Goal: Find specific page/section: Find specific page/section

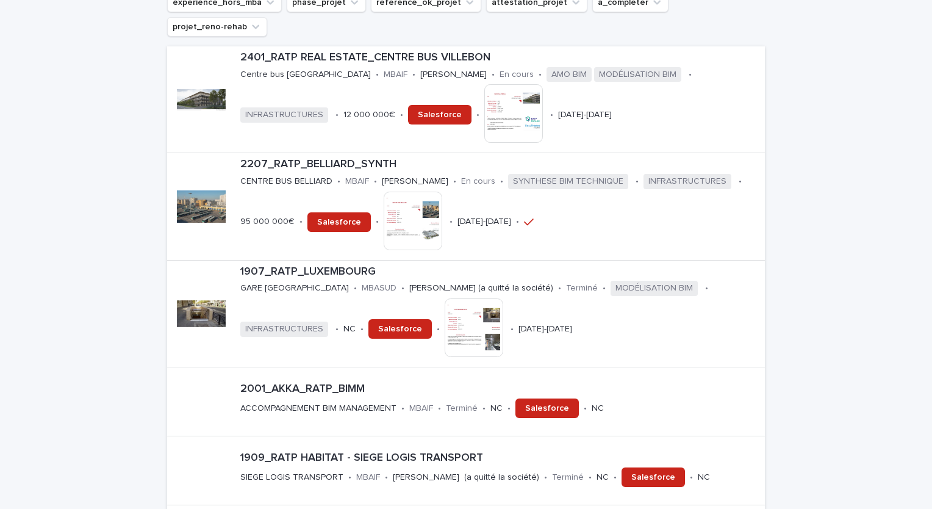
scroll to position [392, 0]
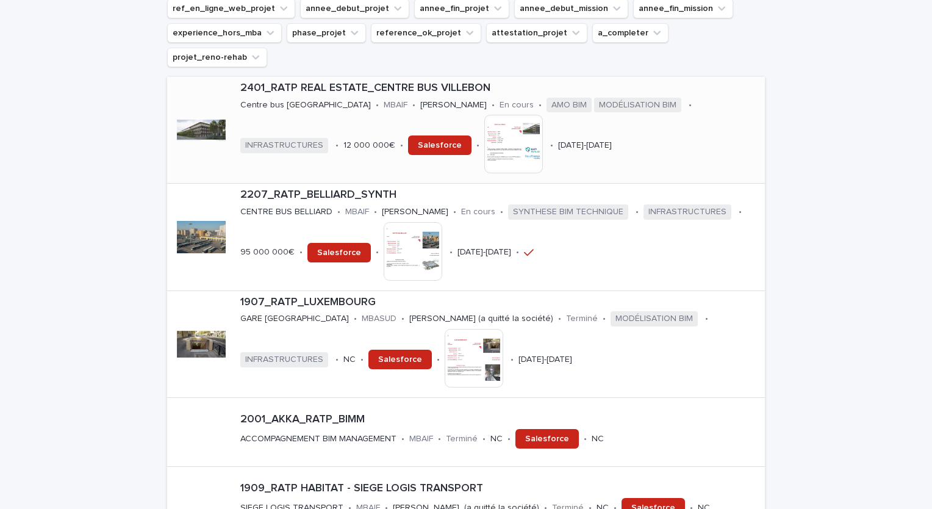
click at [437, 82] on p "2401_RATP REAL ESTATE_CENTRE BUS VILLEBON" at bounding box center [500, 88] width 520 height 13
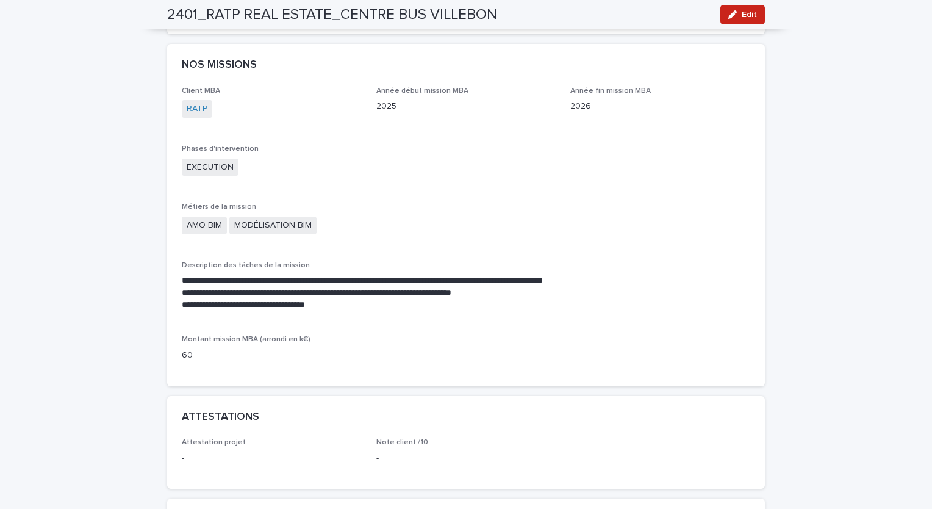
scroll to position [732, 0]
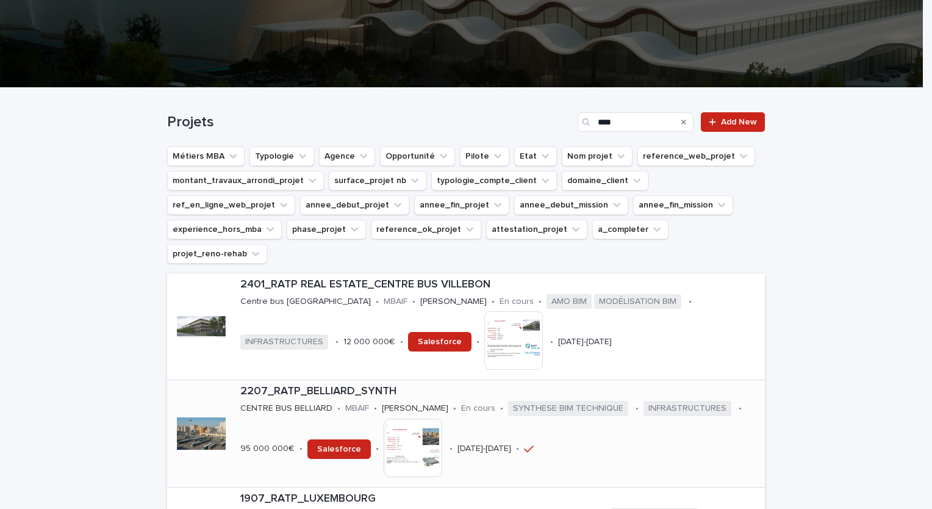
scroll to position [427, 0]
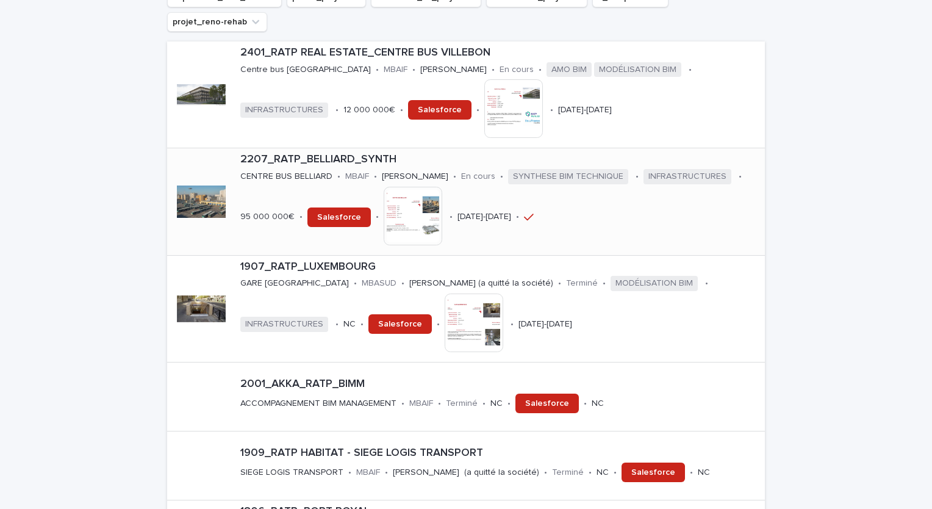
click at [329, 153] on p "2207_RATP_BELLIARD_SYNTH" at bounding box center [500, 159] width 520 height 13
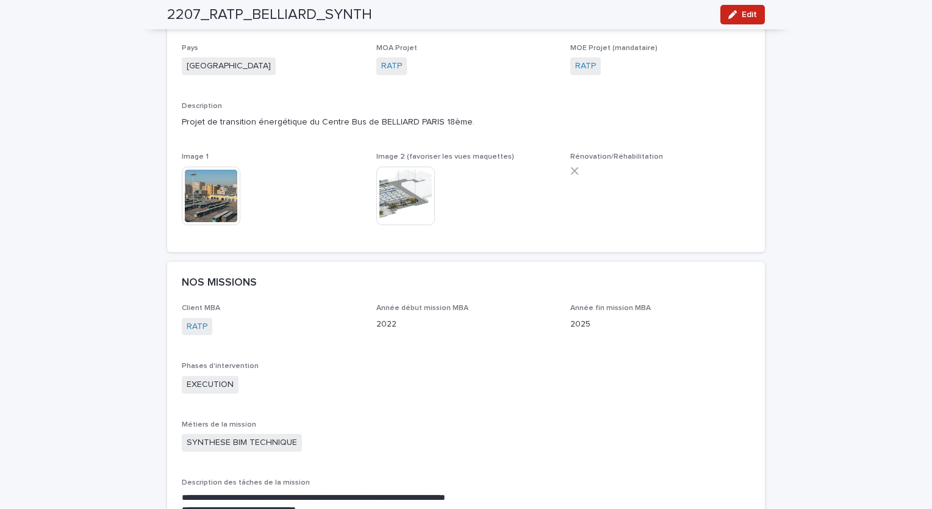
scroll to position [488, 0]
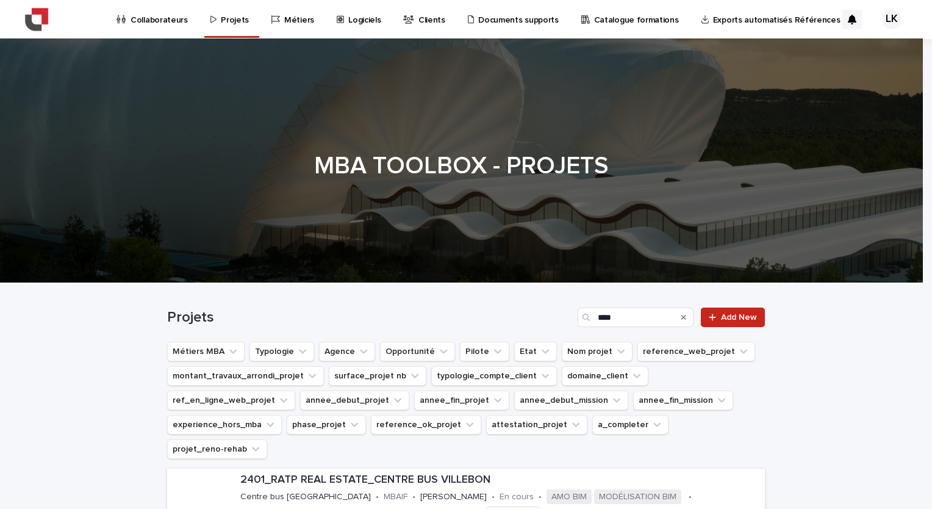
click at [156, 20] on p "Collaborateurs" at bounding box center [159, 13] width 57 height 26
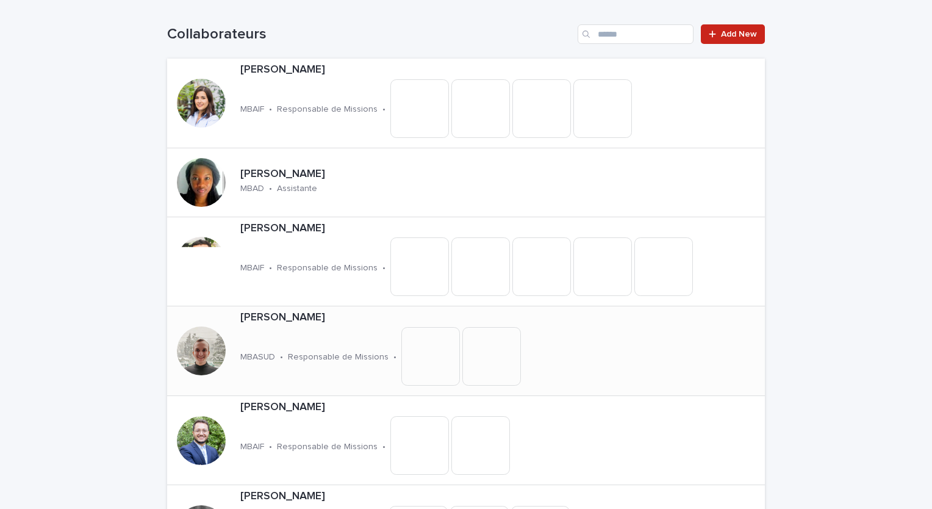
scroll to position [305, 0]
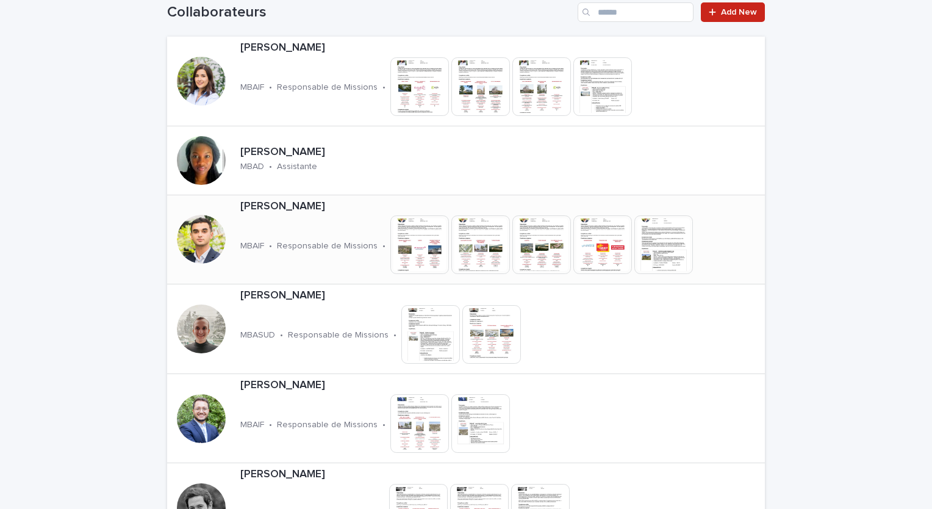
click at [284, 208] on p "[PERSON_NAME]" at bounding box center [500, 206] width 520 height 13
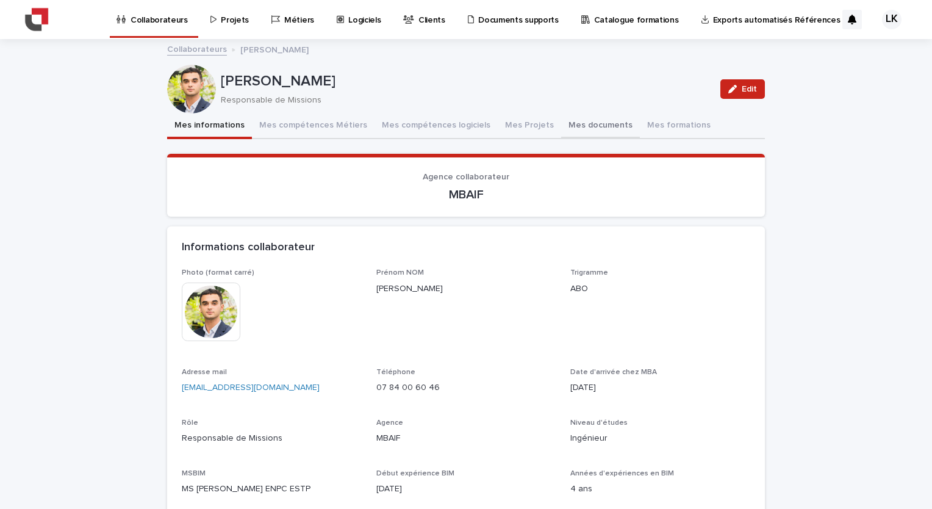
click at [561, 121] on button "Mes documents" at bounding box center [600, 126] width 79 height 26
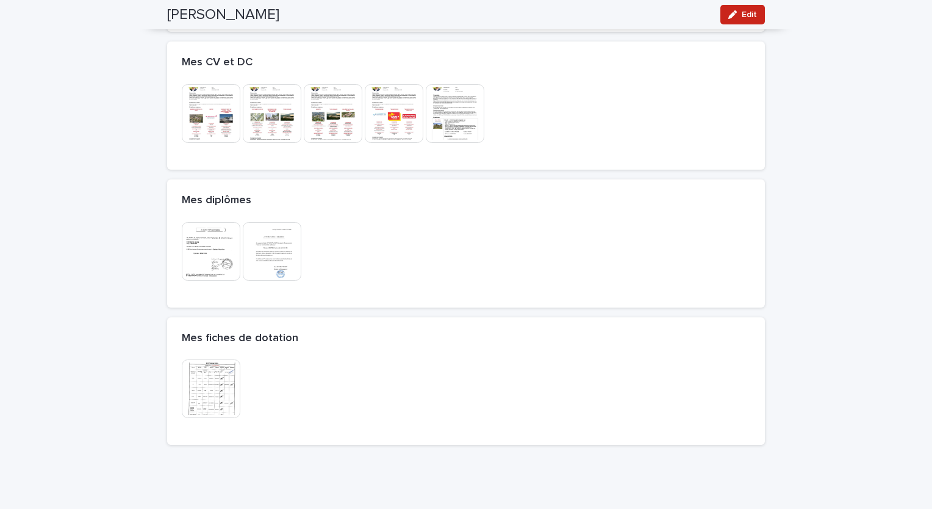
scroll to position [197, 0]
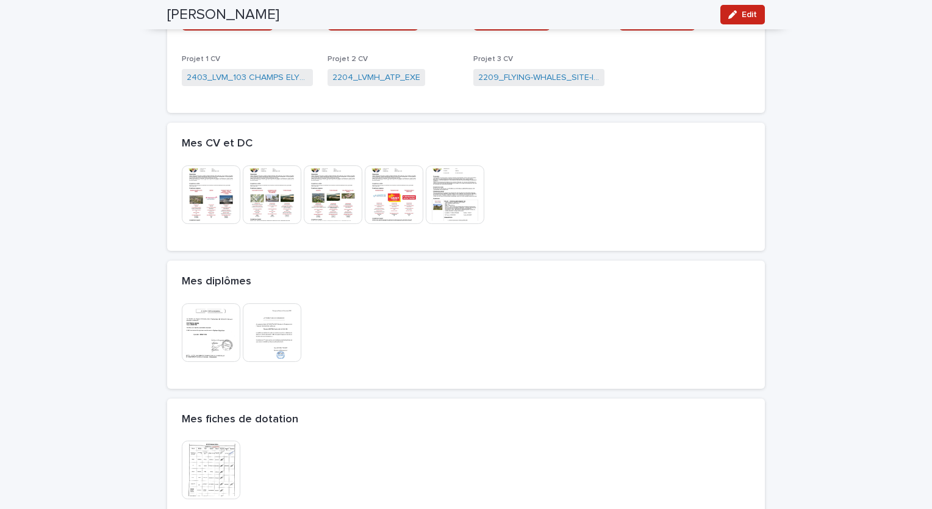
click at [451, 200] on img at bounding box center [455, 194] width 59 height 59
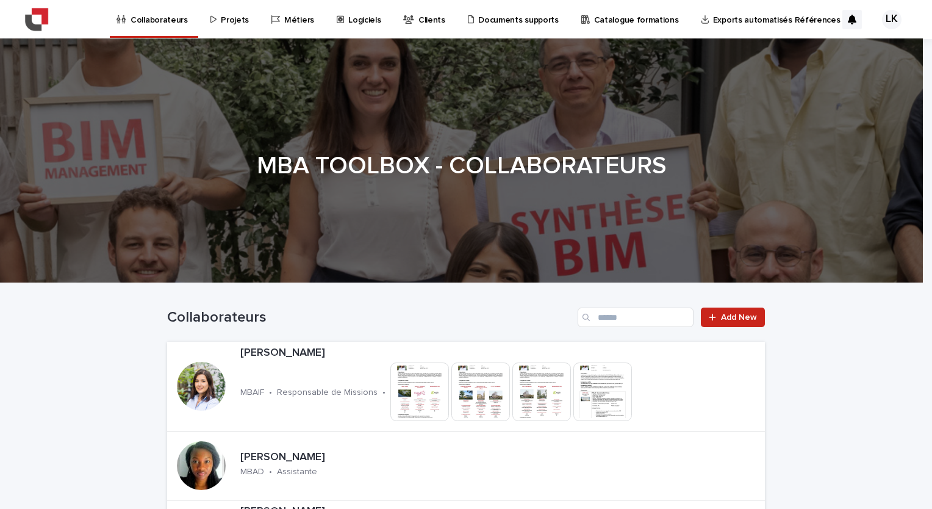
click at [214, 24] on div "Projets" at bounding box center [231, 13] width 45 height 26
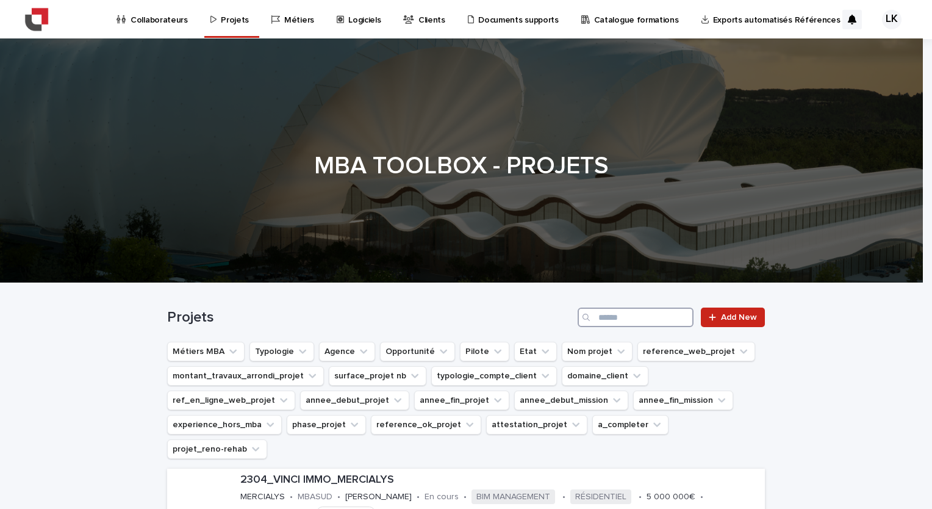
click at [613, 314] on input "Search" at bounding box center [636, 317] width 116 height 20
type input "*******"
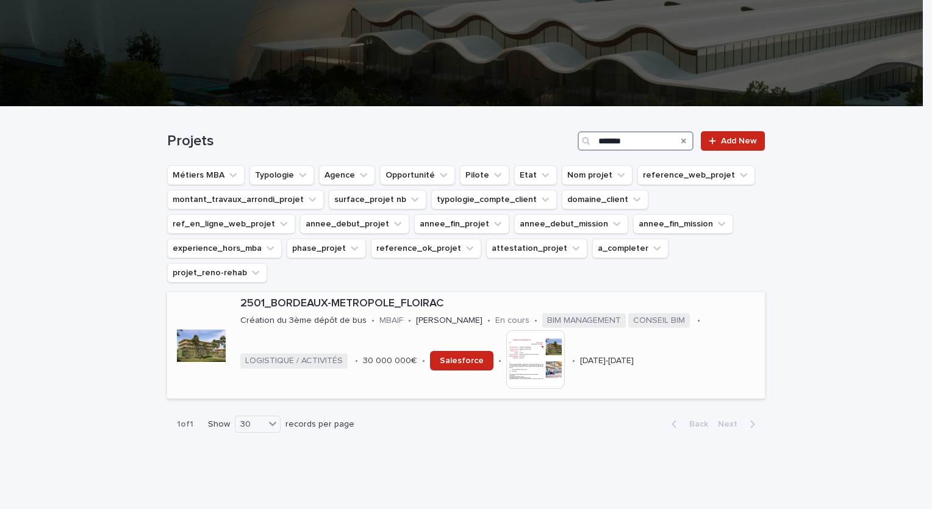
scroll to position [177, 0]
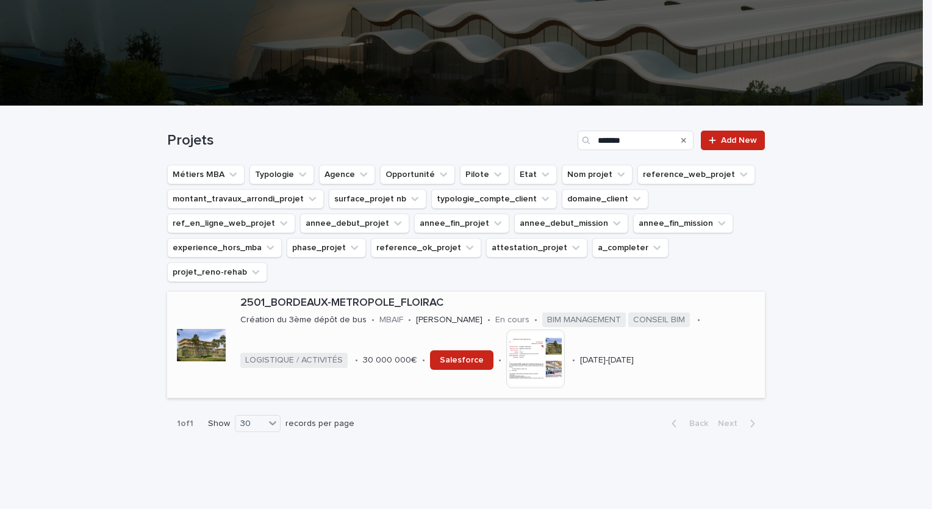
click at [385, 296] on p "2501_BORDEAUX-METROPOLE_FLOIRAC" at bounding box center [500, 302] width 520 height 13
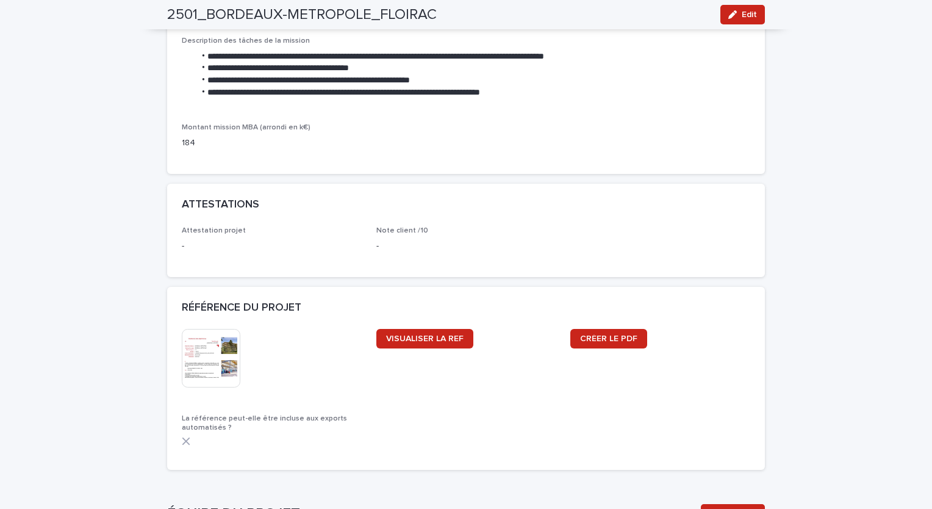
scroll to position [976, 0]
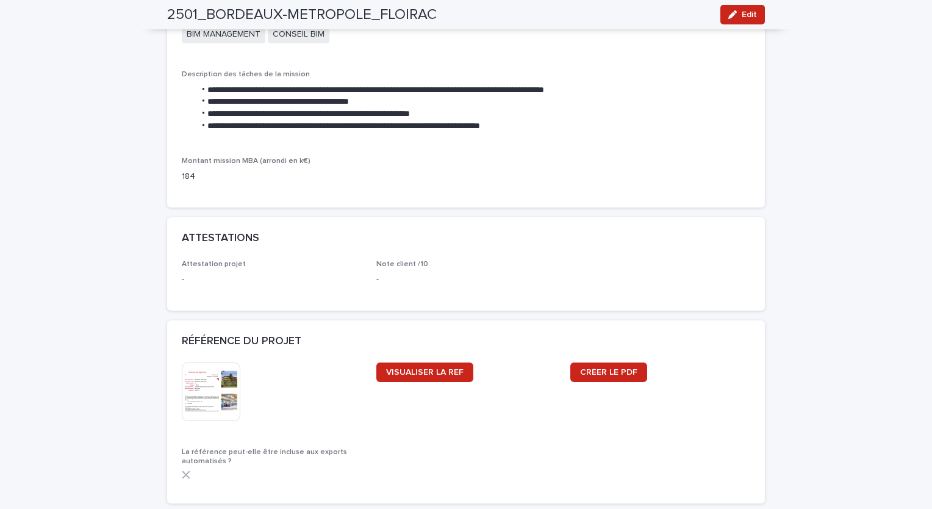
click at [231, 381] on img at bounding box center [211, 391] width 59 height 59
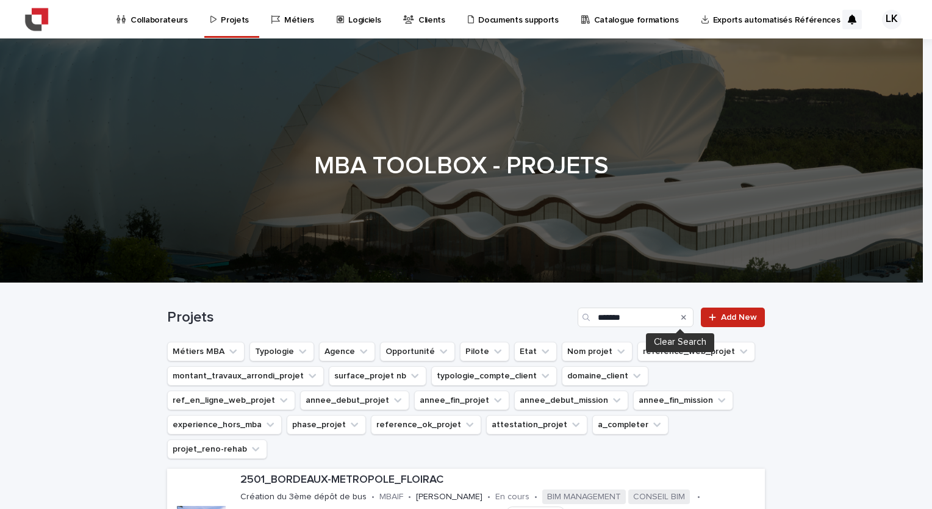
click at [681, 318] on icon "Search" at bounding box center [683, 317] width 5 height 5
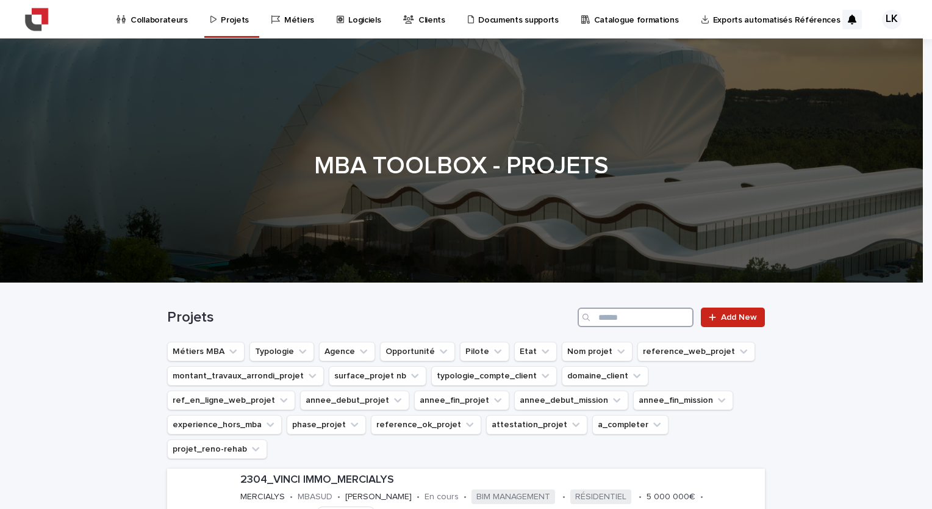
click at [627, 316] on input "Search" at bounding box center [636, 317] width 116 height 20
paste input "**********"
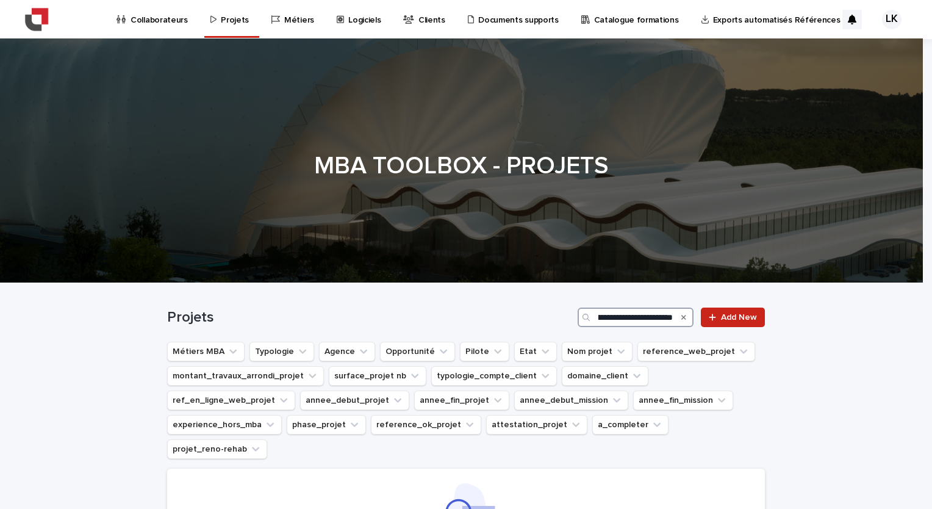
type input "**********"
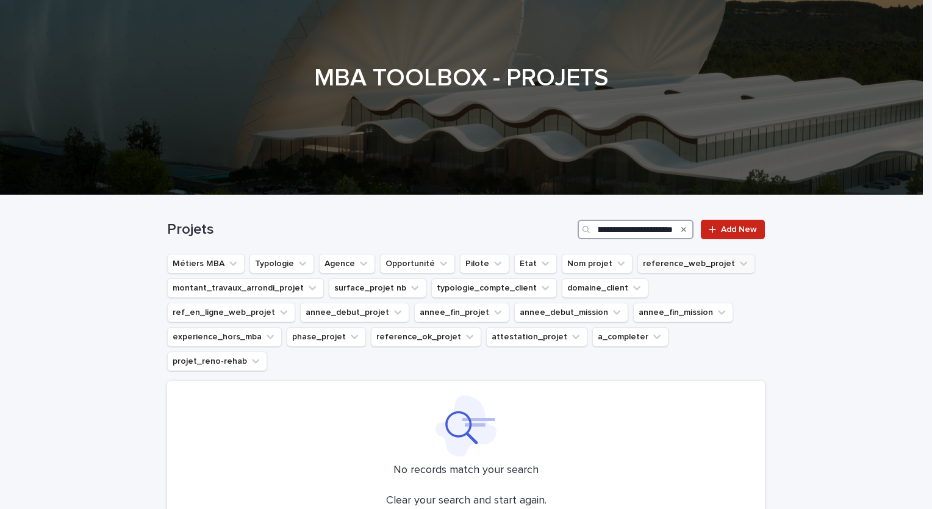
scroll to position [212, 0]
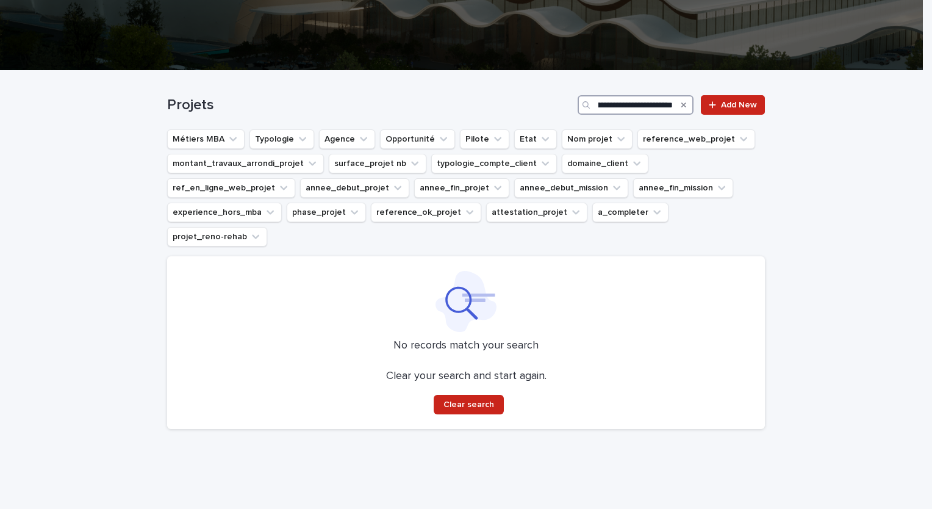
click at [636, 101] on input "**********" at bounding box center [636, 105] width 116 height 20
click at [681, 104] on icon "Search" at bounding box center [683, 104] width 5 height 7
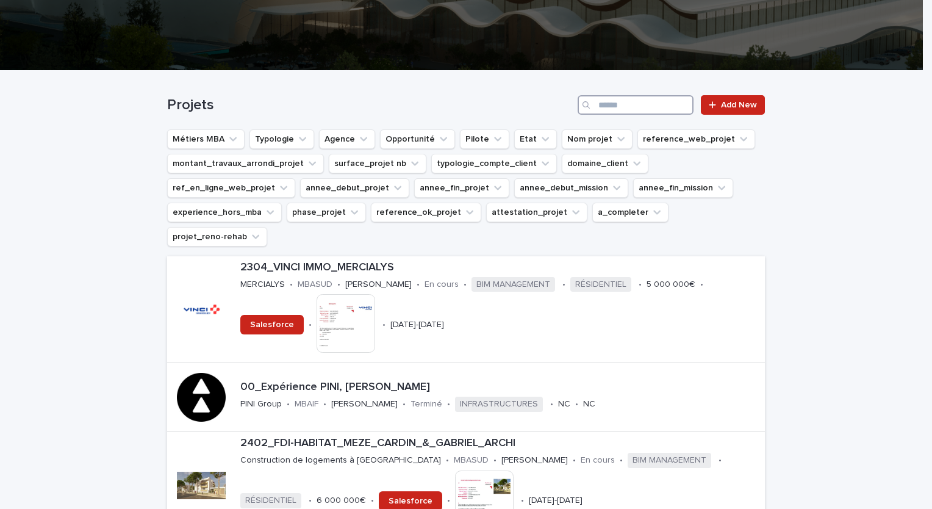
click at [629, 111] on input "Search" at bounding box center [636, 105] width 116 height 20
type input "*****"
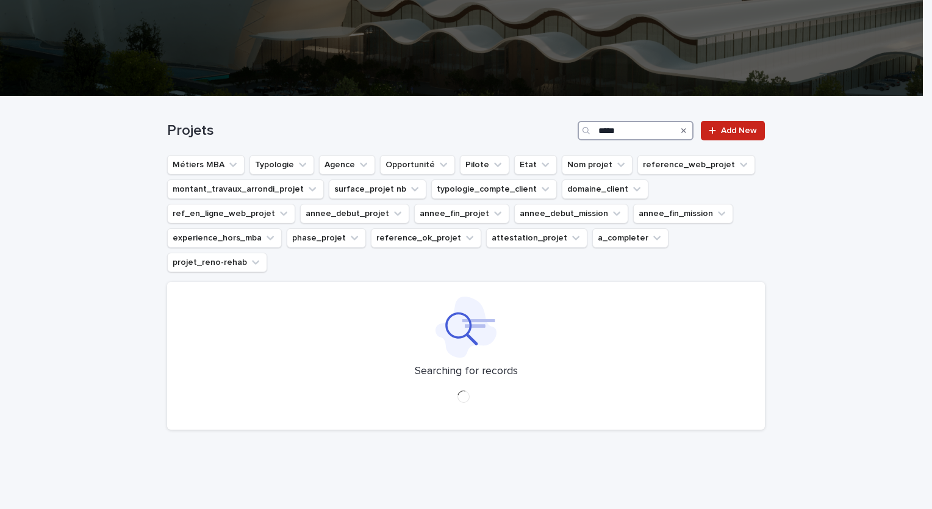
scroll to position [212, 0]
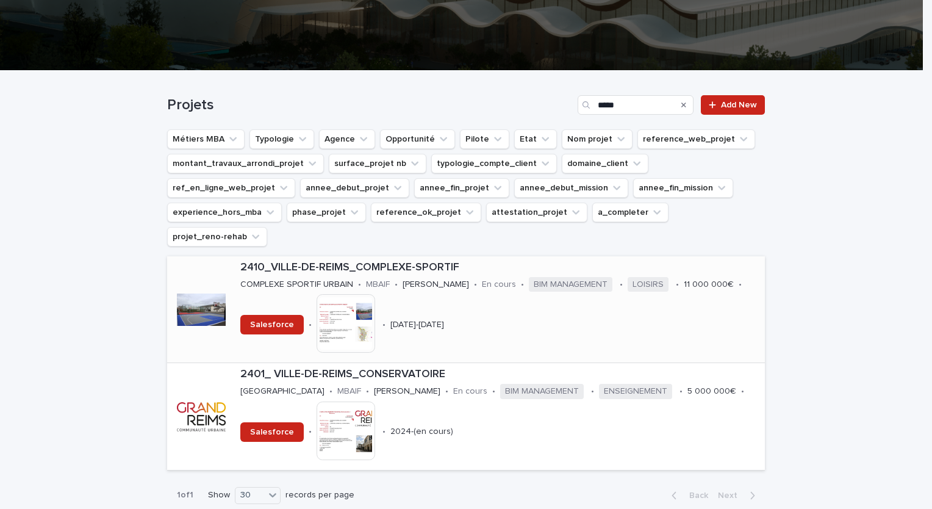
click at [409, 261] on p "2410_VILLE-DE-REIMS_COMPLEXE-SPORTIF" at bounding box center [500, 267] width 520 height 13
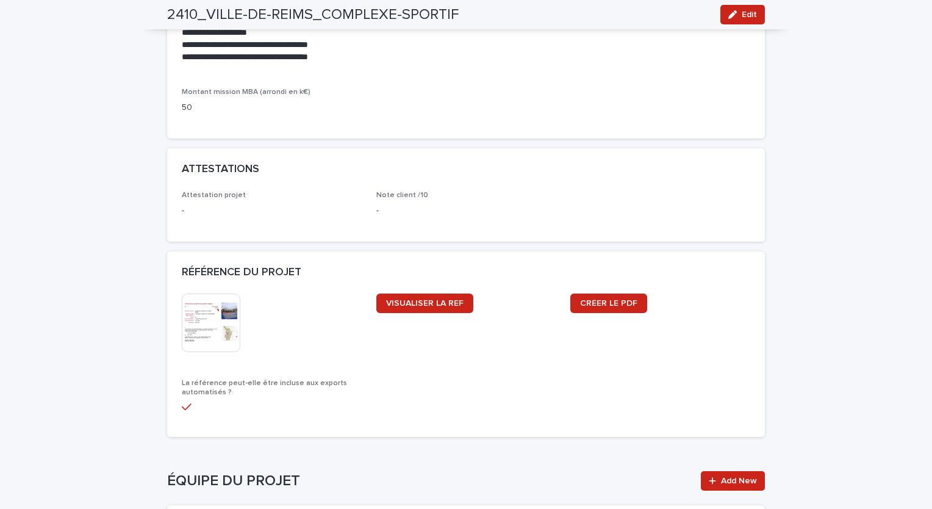
scroll to position [1037, 0]
click at [217, 309] on img at bounding box center [211, 322] width 59 height 59
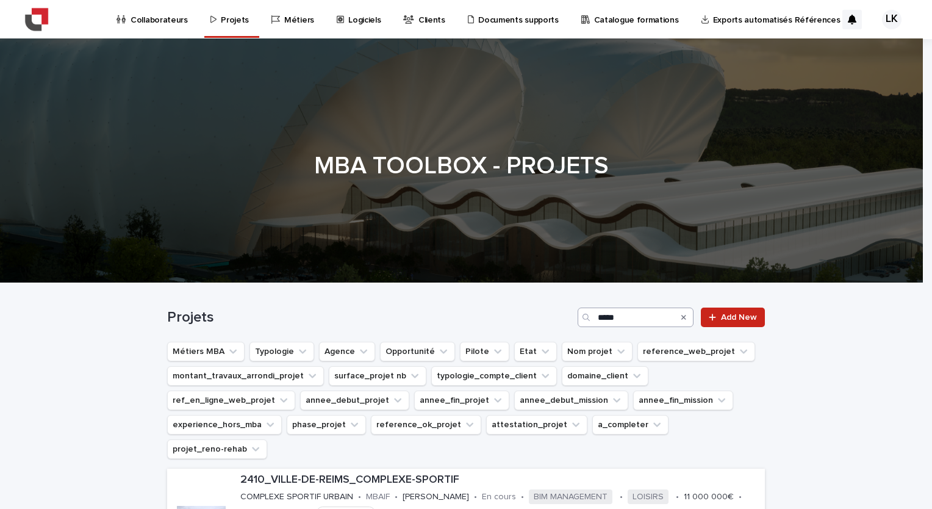
drag, startPoint x: 681, startPoint y: 319, endPoint x: 632, endPoint y: 319, distance: 49.4
click at [681, 319] on icon "Search" at bounding box center [683, 317] width 5 height 7
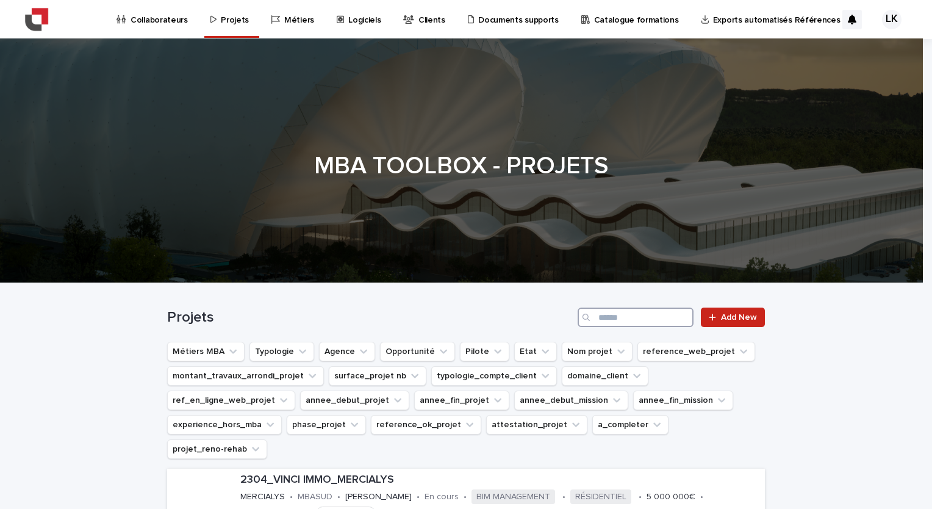
click at [632, 319] on input "Search" at bounding box center [636, 317] width 116 height 20
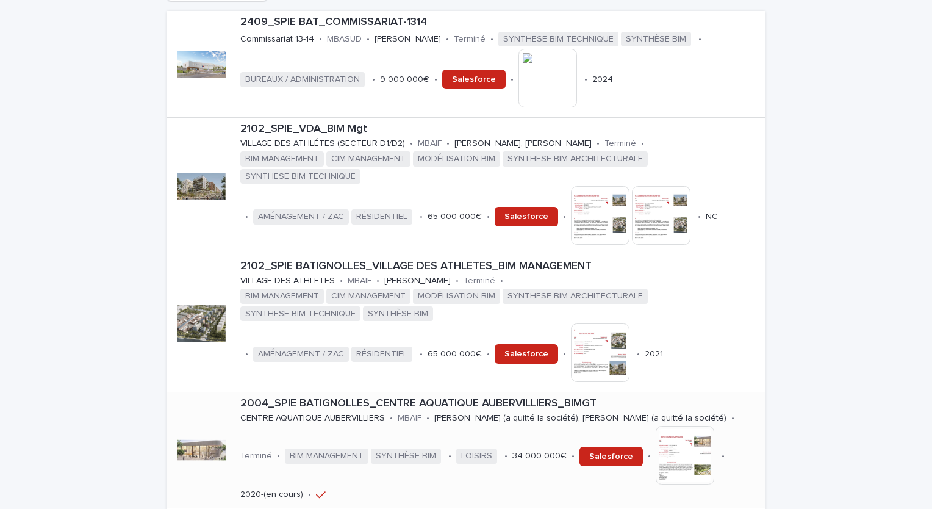
scroll to position [488, 0]
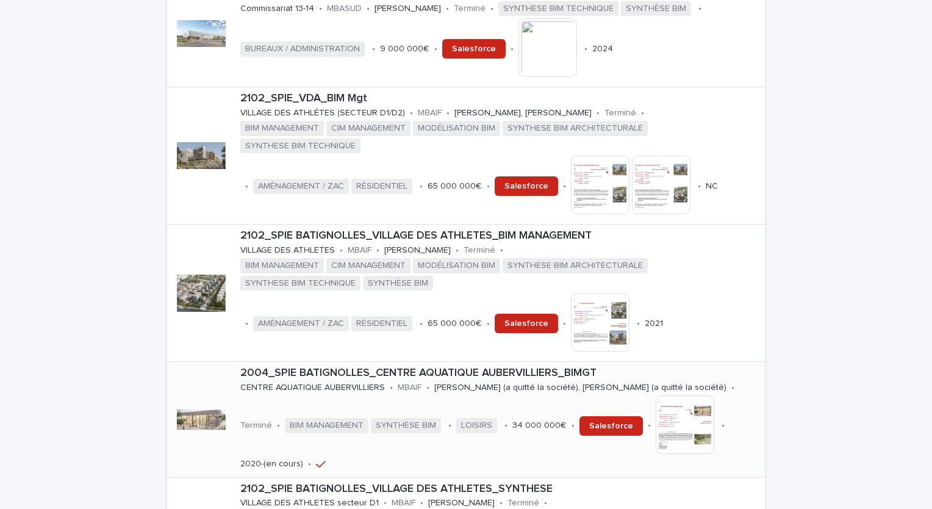
type input "****"
click at [542, 367] on p "2004_SPIE BATIGNOLLES_CENTRE AQUATIQUE AUBERVILLIERS_BIMGT" at bounding box center [500, 373] width 520 height 13
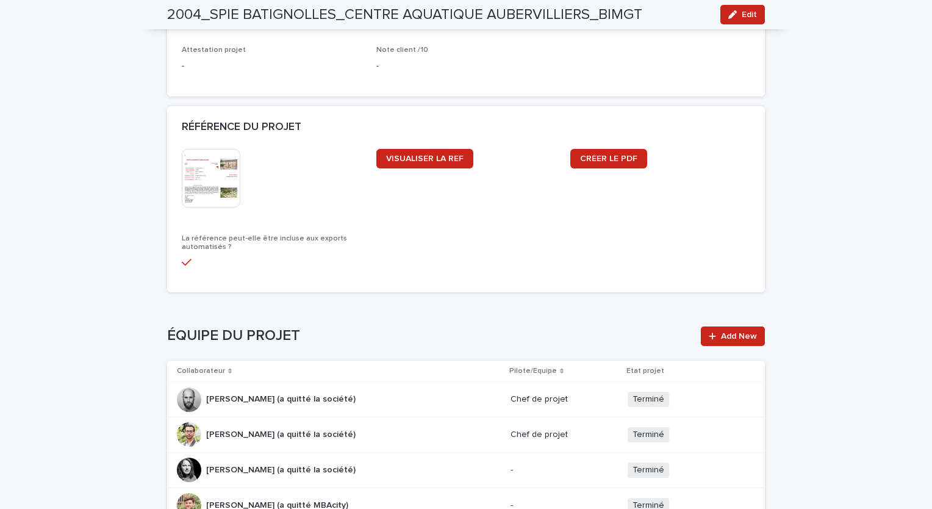
scroll to position [1281, 0]
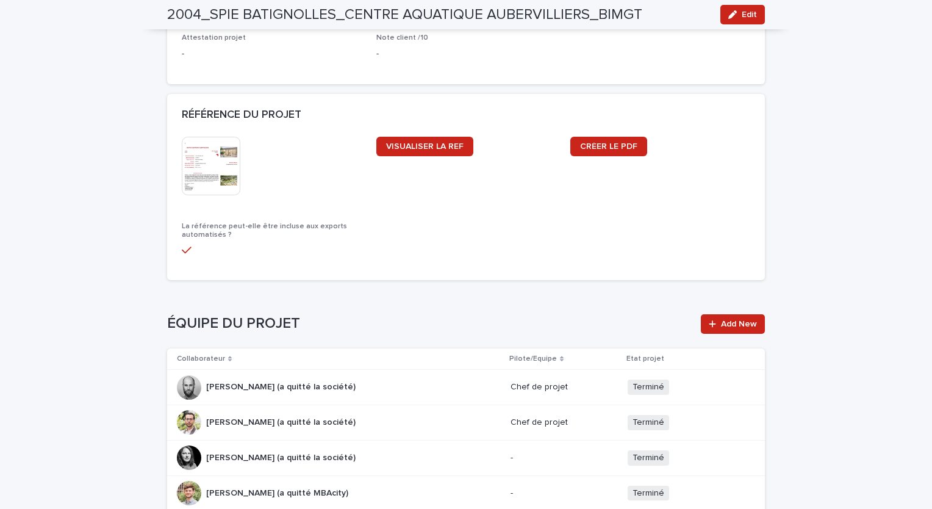
click at [211, 161] on img at bounding box center [211, 166] width 59 height 59
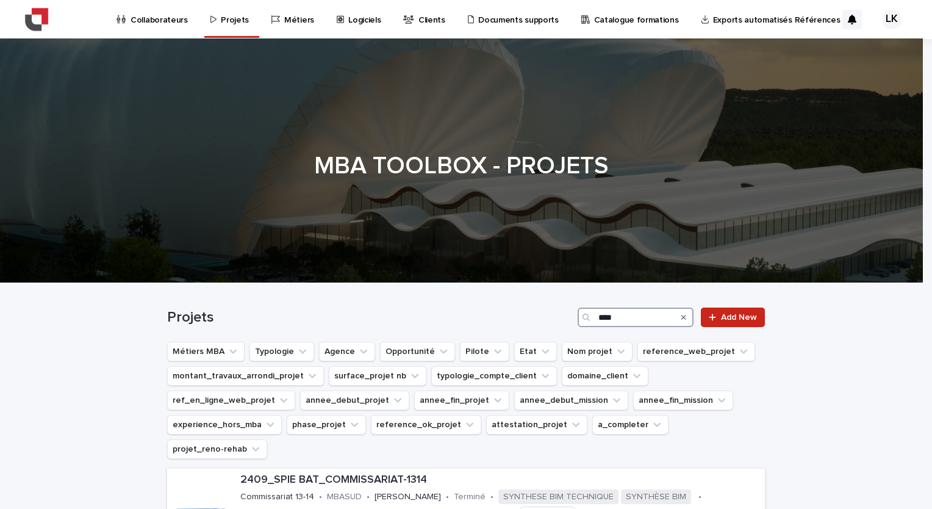
drag, startPoint x: 624, startPoint y: 312, endPoint x: 568, endPoint y: 316, distance: 56.2
click at [568, 316] on div "Projets **** Add New" at bounding box center [466, 317] width 598 height 20
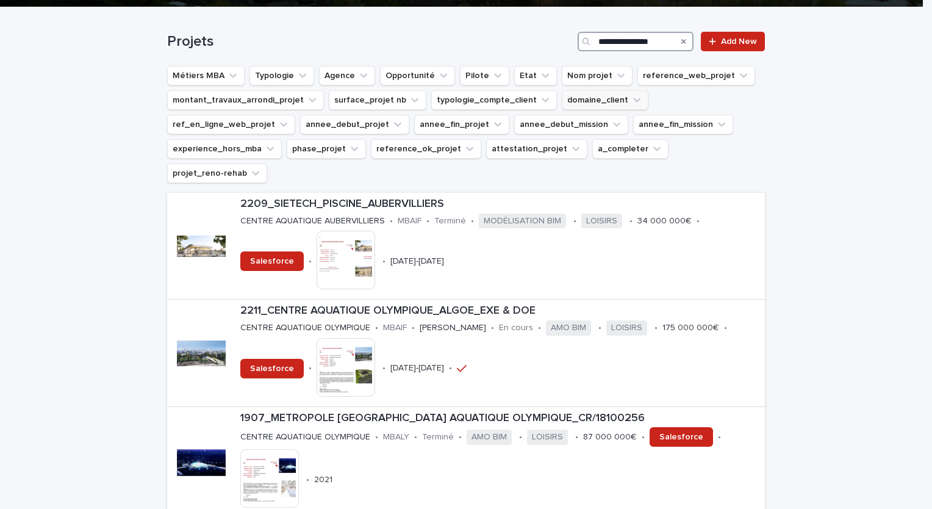
scroll to position [305, 0]
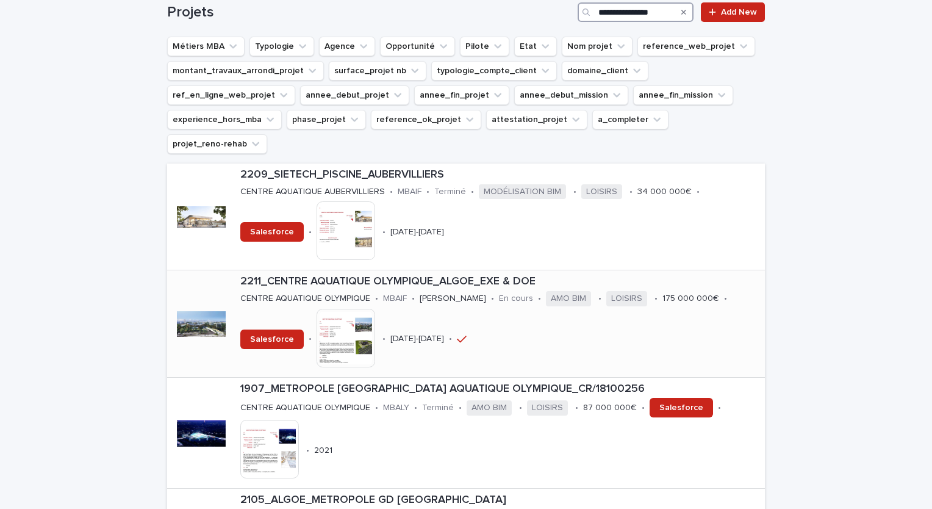
type input "**********"
click at [484, 270] on div "2211_CENTRE AQUATIQUE OLYMPIQUE_ALGOE_EXE & DOE CENTRE AQUATIQUE OLYMPIQUE • MB…" at bounding box center [499, 323] width 529 height 106
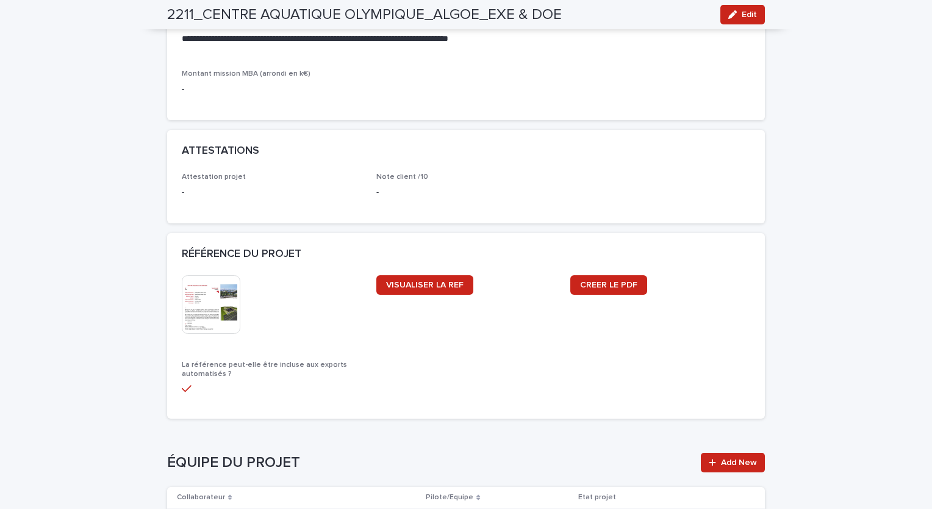
scroll to position [1220, 0]
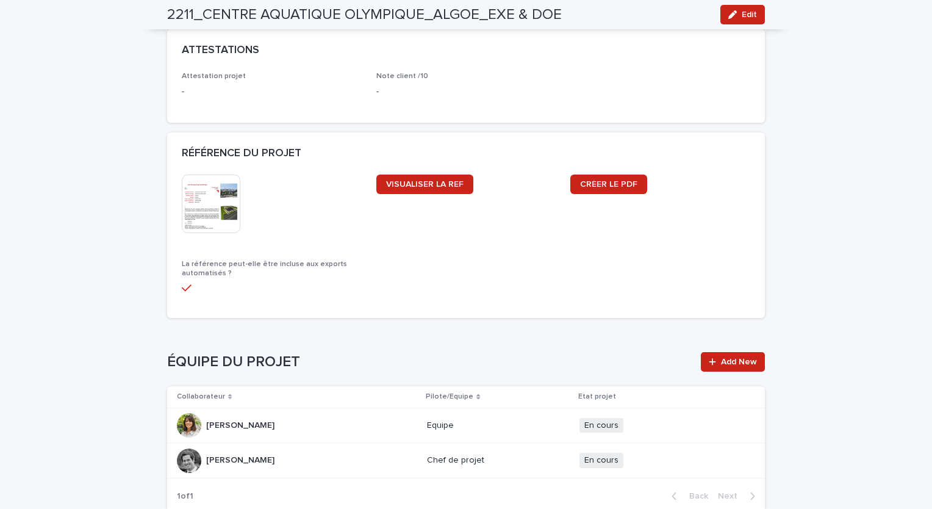
click at [222, 200] on img at bounding box center [211, 203] width 59 height 59
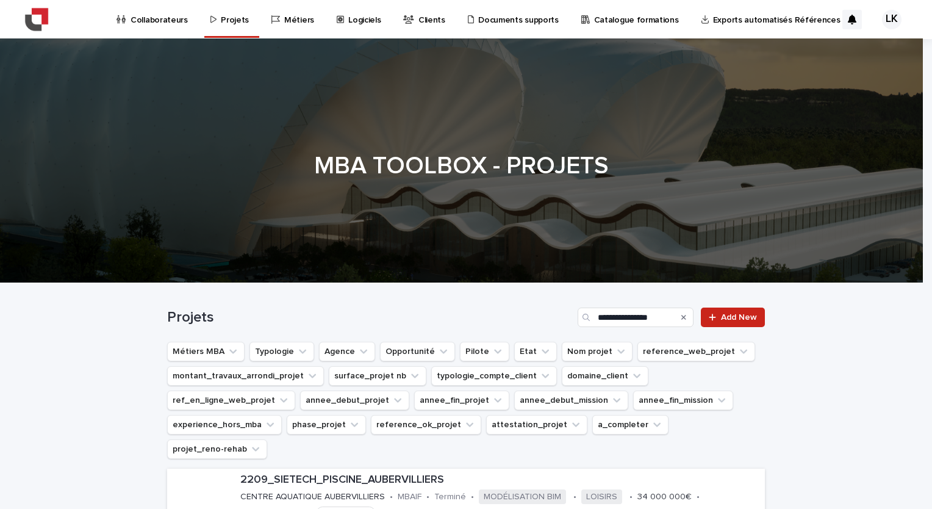
click at [676, 316] on div "Search" at bounding box center [684, 317] width 20 height 20
click at [681, 317] on icon "Search" at bounding box center [683, 317] width 5 height 5
click at [634, 315] on input "**********" at bounding box center [636, 317] width 116 height 20
type input "******"
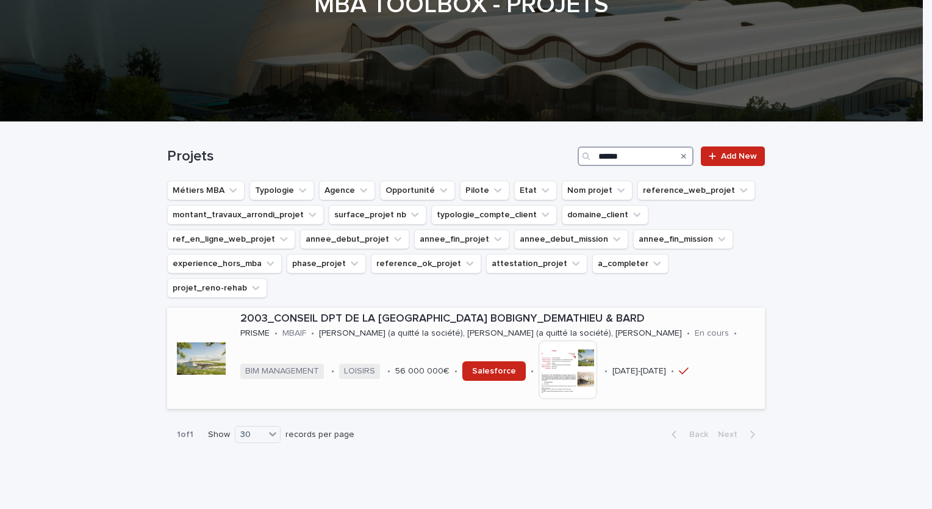
scroll to position [172, 0]
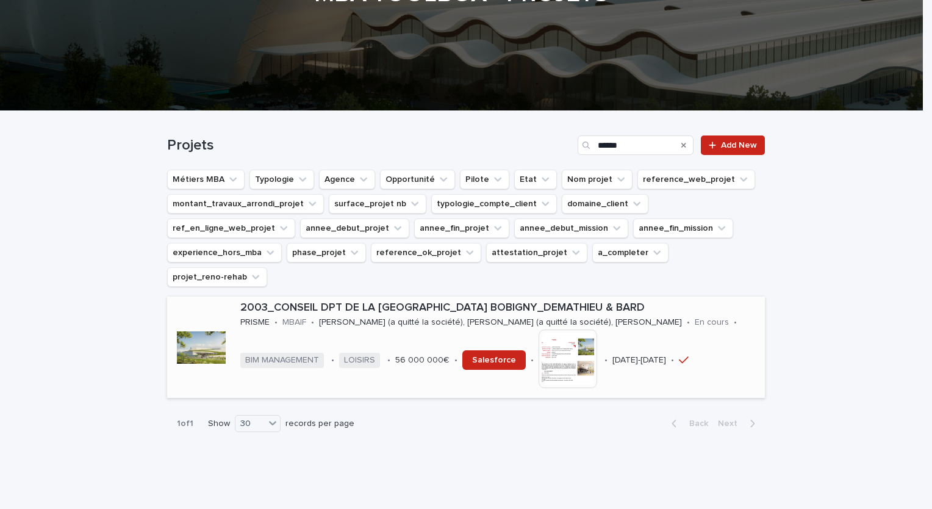
click at [481, 301] on p "2003_CONSEIL DPT DE LA [GEOGRAPHIC_DATA] BOBIGNY_DEMATHIEU & BARD" at bounding box center [500, 307] width 520 height 13
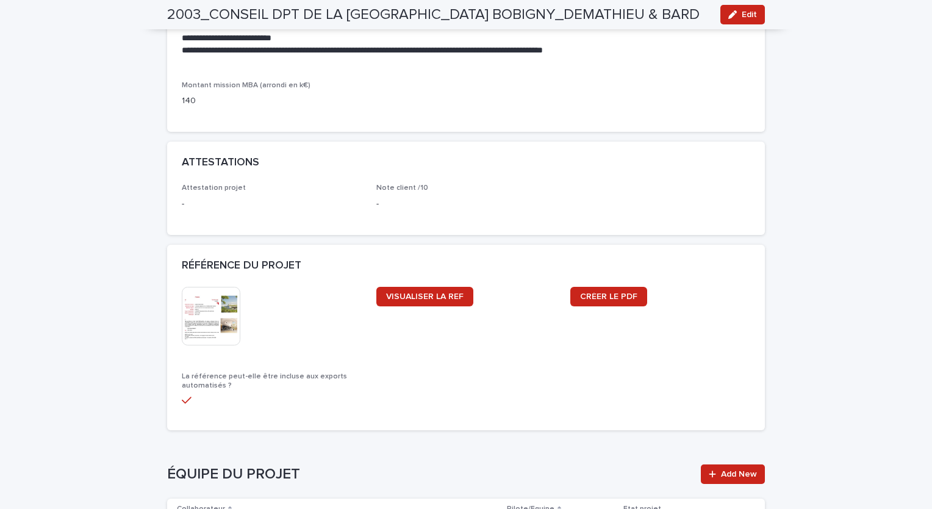
scroll to position [1159, 0]
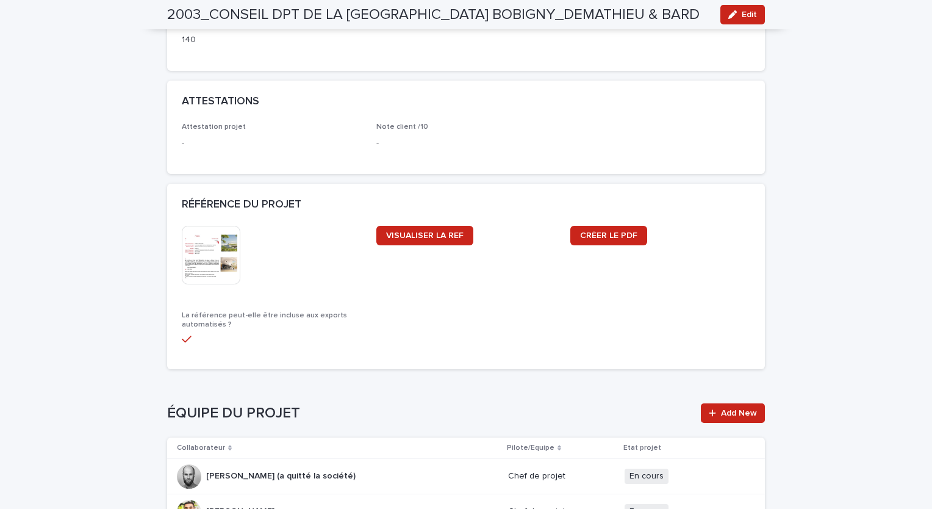
click at [207, 253] on img at bounding box center [211, 255] width 59 height 59
